Goal: Task Accomplishment & Management: Complete application form

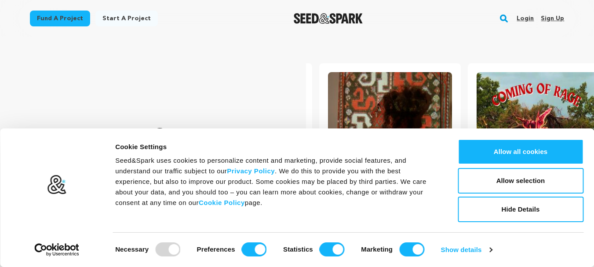
scroll to position [0, 156]
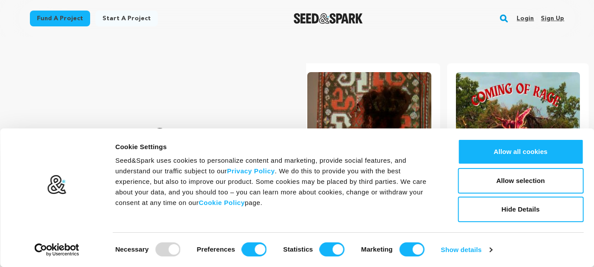
click at [565, 20] on div "Fund a project Start a project Search Login Sign up Start a project" at bounding box center [297, 18] width 563 height 37
click at [558, 21] on link "Sign up" at bounding box center [552, 18] width 23 height 14
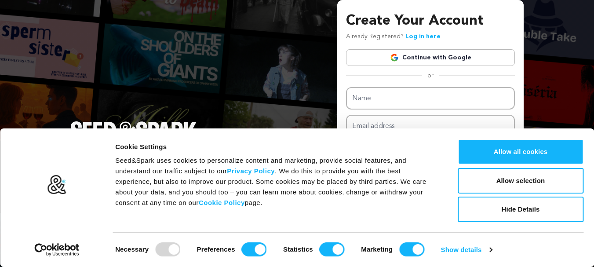
click at [530, 87] on div "Create Your Account Already Registered? Log in here Continue with Google or eyJ…" at bounding box center [297, 140] width 594 height 280
click at [510, 81] on div "Create Your Account Already Registered? Log in here Continue with Google or eyJ…" at bounding box center [430, 138] width 169 height 255
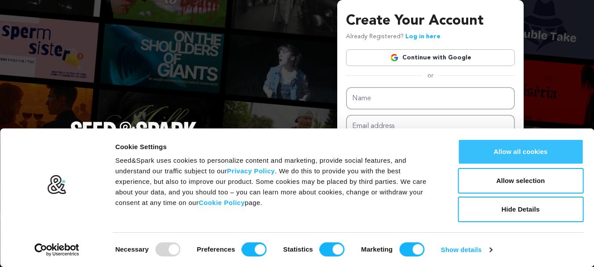
click at [521, 146] on button "Allow all cookies" at bounding box center [521, 151] width 126 height 25
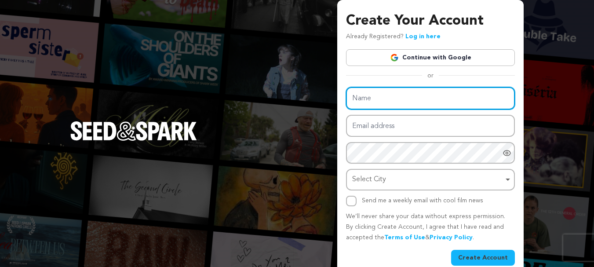
click at [393, 92] on input "Name" at bounding box center [430, 98] width 169 height 22
click at [354, 95] on input "Name" at bounding box center [430, 98] width 169 height 22
paste input "Stairhopper Movers - Boston"
type input "Stairhopper Movers - Boston"
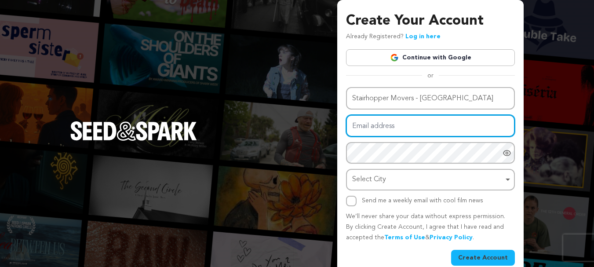
click at [375, 124] on input "Email address" at bounding box center [430, 126] width 169 height 22
click at [369, 126] on input "Email address" at bounding box center [430, 126] width 169 height 22
paste input "move@stairhoppers.com"
type input "move@stairhoppers.com"
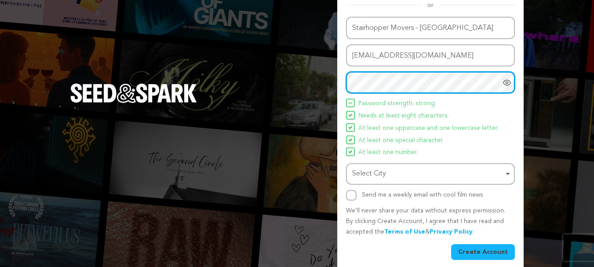
scroll to position [77, 0]
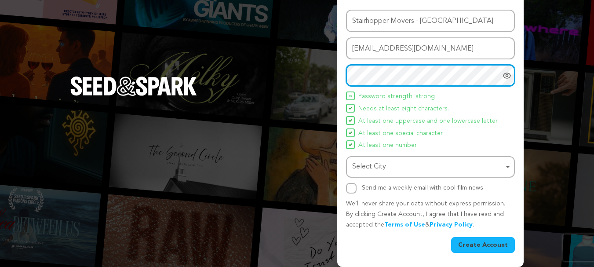
click at [371, 164] on div "Select City Remove item" at bounding box center [427, 166] width 151 height 13
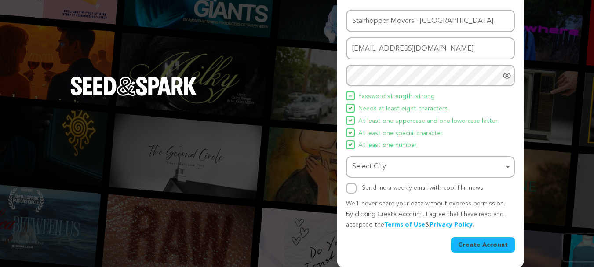
click at [364, 163] on div "Select City Remove item" at bounding box center [427, 166] width 151 height 13
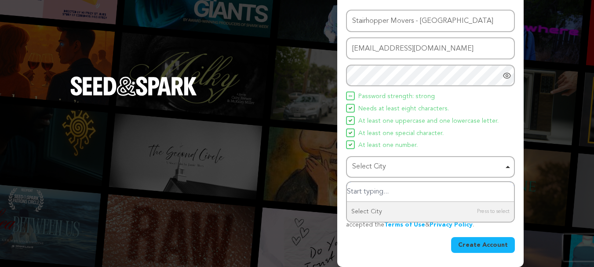
click at [376, 195] on input "Select City" at bounding box center [430, 192] width 167 height 20
paste input "Boston"
type input "Boston"
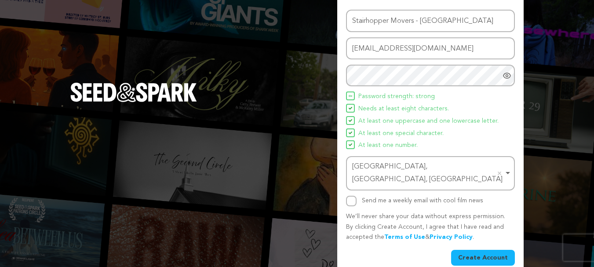
click at [482, 250] on button "Create Account" at bounding box center [483, 258] width 64 height 16
click at [356, 196] on input "Send me a weekly email with cool film news" at bounding box center [351, 201] width 11 height 11
checkbox input "true"
click at [480, 250] on button "Create Account" at bounding box center [483, 258] width 64 height 16
click at [478, 250] on button "Create Account" at bounding box center [483, 258] width 64 height 16
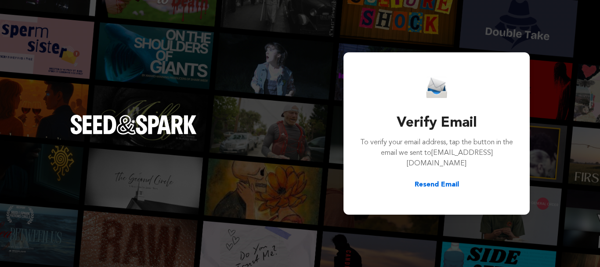
click at [450, 181] on button "Resend Email" at bounding box center [437, 184] width 44 height 11
click at [65, 25] on div "Verify Email To verify your email address, tap the button in the email we sent …" at bounding box center [300, 133] width 600 height 267
click at [448, 181] on button "Resend Email" at bounding box center [437, 184] width 44 height 11
click at [431, 181] on button "Resend Email" at bounding box center [437, 184] width 44 height 11
click at [433, 179] on button "Resend Email" at bounding box center [437, 184] width 44 height 11
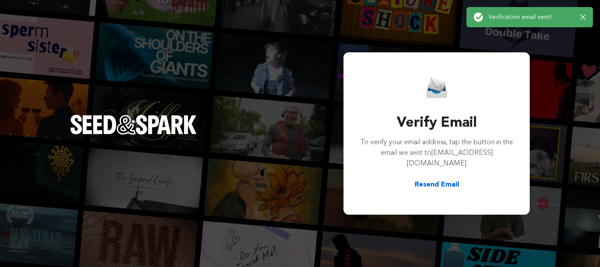
click at [553, 21] on p "Verification email sent!" at bounding box center [531, 17] width 85 height 9
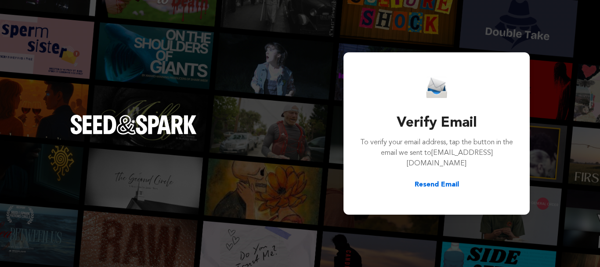
drag, startPoint x: 436, startPoint y: 180, endPoint x: 436, endPoint y: 172, distance: 7.5
click at [436, 179] on button "Resend Email" at bounding box center [437, 184] width 44 height 11
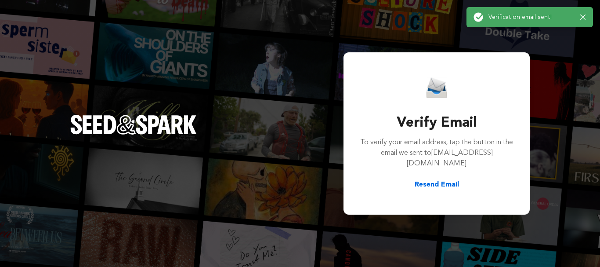
click at [436, 183] on button "Resend Email" at bounding box center [437, 184] width 44 height 11
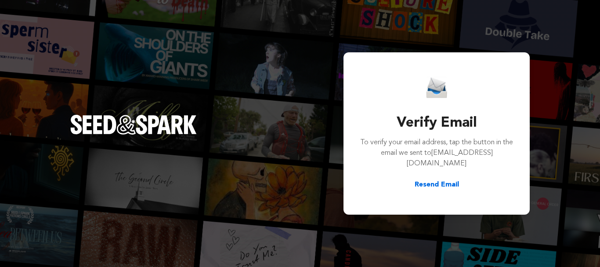
click at [429, 175] on div "Verify Email To verify your email address, tap the button in the email we sent …" at bounding box center [437, 133] width 155 height 113
drag, startPoint x: 429, startPoint y: 181, endPoint x: 430, endPoint y: 175, distance: 5.7
click at [430, 179] on button "Resend Email" at bounding box center [437, 184] width 44 height 11
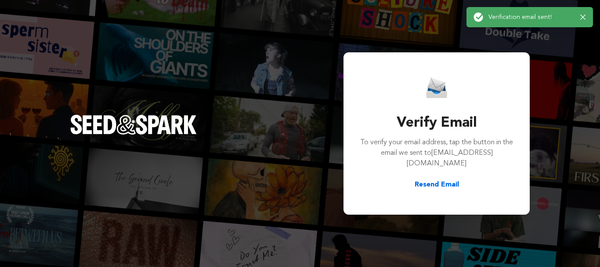
click at [430, 179] on button "Resend Email" at bounding box center [437, 184] width 44 height 11
